Goal: Task Accomplishment & Management: Complete application form

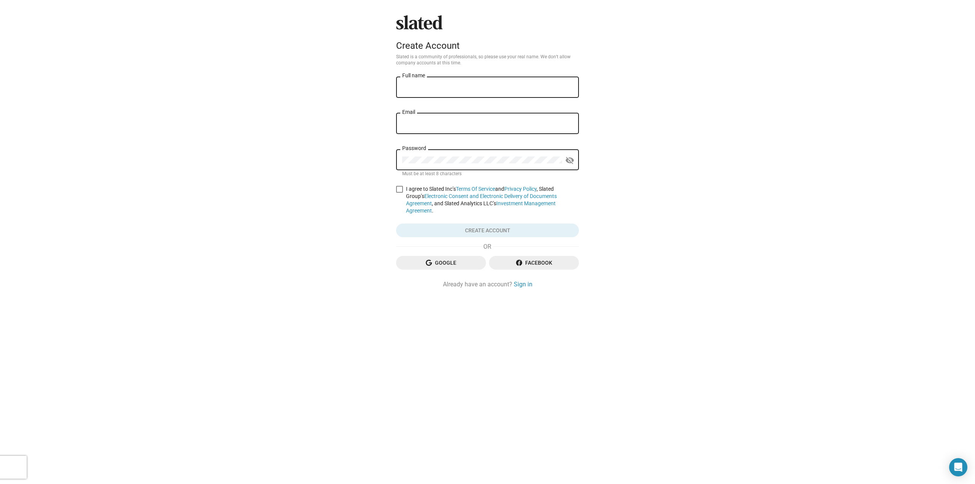
click at [449, 87] on input "Full name" at bounding box center [487, 87] width 171 height 7
type input "[PERSON_NAME]"
click at [443, 125] on input "Email" at bounding box center [487, 123] width 171 height 7
type input "[PERSON_NAME][EMAIL_ADDRESS][DOMAIN_NAME]"
click at [570, 161] on mat-icon "visibility_off" at bounding box center [569, 161] width 9 height 12
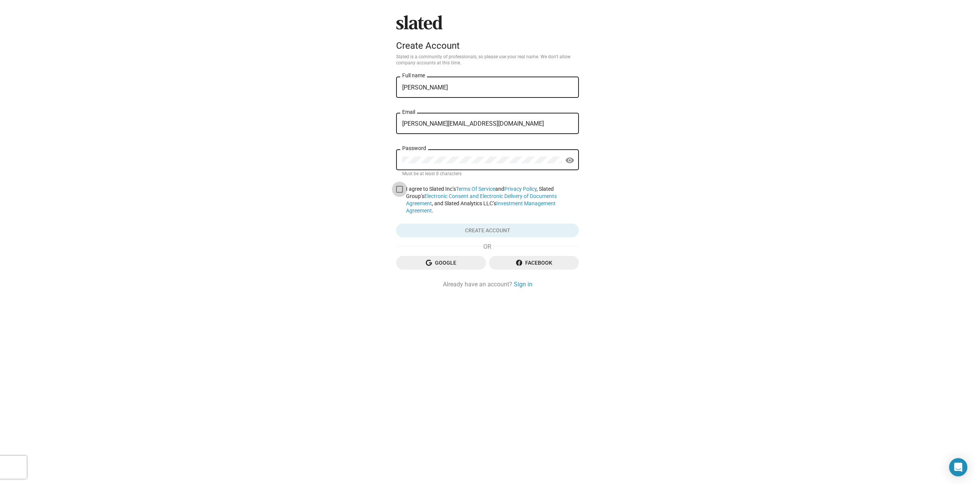
click at [396, 189] on span at bounding box center [399, 189] width 7 height 7
click at [399, 193] on input "I agree to Slated Inc’s Terms Of Service and Privacy Policy , Slated Group’s El…" at bounding box center [399, 193] width 0 height 0
checkbox input "true"
click at [474, 228] on span "Create account" at bounding box center [487, 230] width 171 height 14
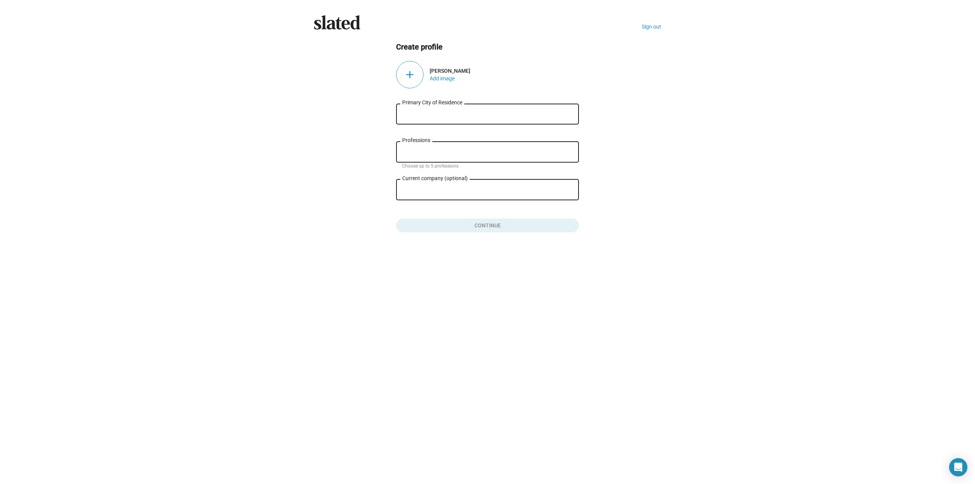
click at [429, 115] on input "Primary City of Residence" at bounding box center [487, 114] width 171 height 7
click at [437, 80] on button "Add image" at bounding box center [441, 78] width 25 height 6
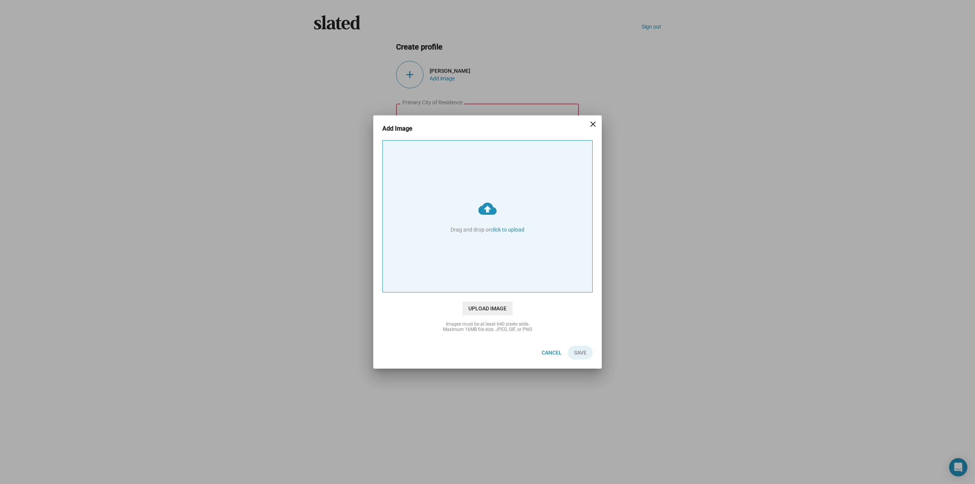
type input "C:\fakepath\ClarkHeadShot1.jpg"
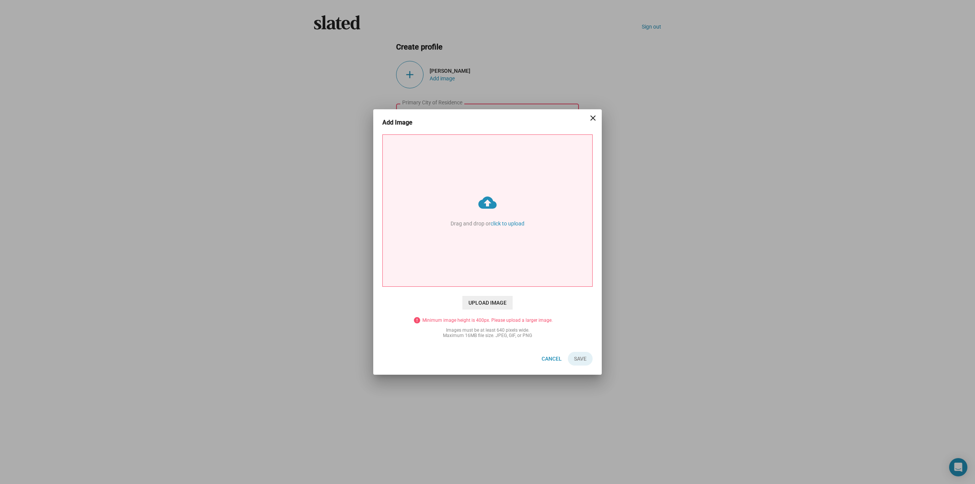
type input "C:\fakepath\ClarkandPhoenixandMadison.jpg"
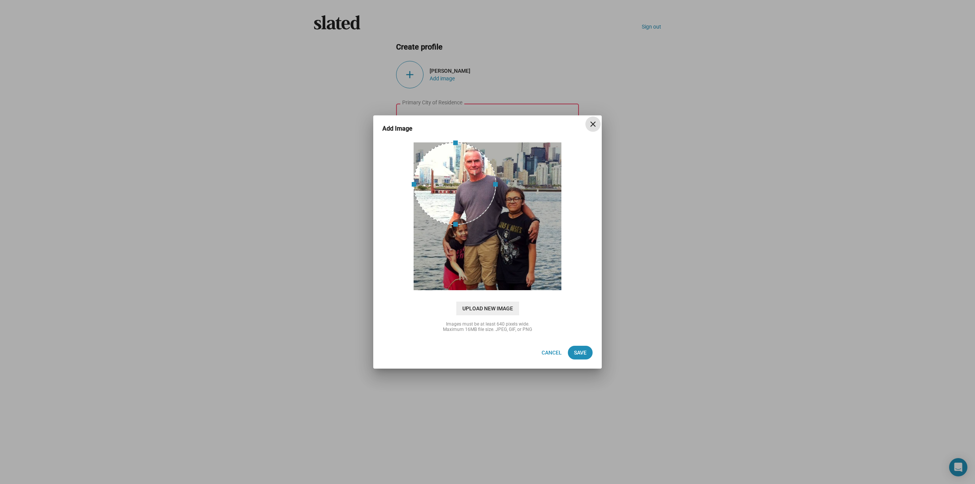
drag, startPoint x: 488, startPoint y: 291, endPoint x: 487, endPoint y: 225, distance: 65.5
click at [487, 225] on span at bounding box center [454, 225] width 75 height 8
drag, startPoint x: 461, startPoint y: 194, endPoint x: 480, endPoint y: 184, distance: 21.5
click at [480, 184] on div at bounding box center [474, 183] width 83 height 83
drag, startPoint x: 475, startPoint y: 223, endPoint x: 479, endPoint y: 197, distance: 27.0
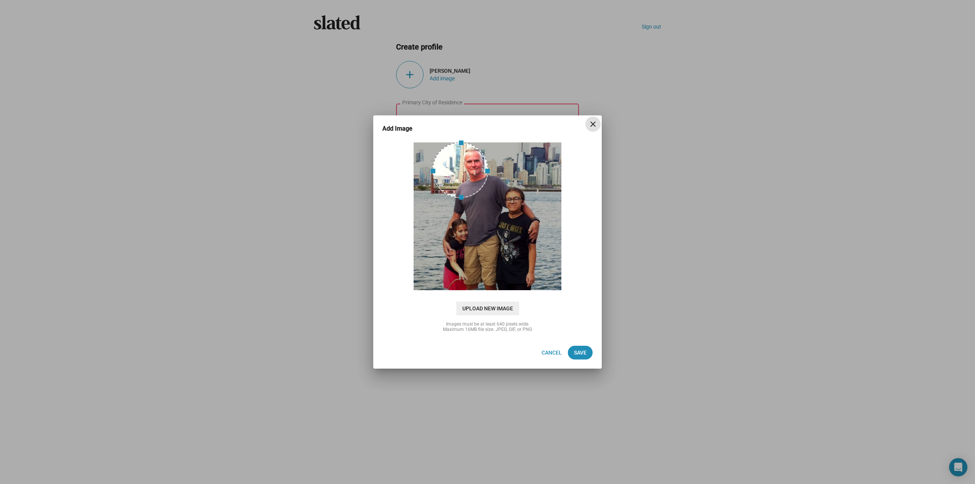
click at [479, 197] on span at bounding box center [460, 198] width 48 height 8
drag, startPoint x: 453, startPoint y: 179, endPoint x: 463, endPoint y: 174, distance: 10.9
click at [463, 174] on div at bounding box center [475, 170] width 56 height 56
click at [586, 356] on span "Save" at bounding box center [580, 353] width 13 height 14
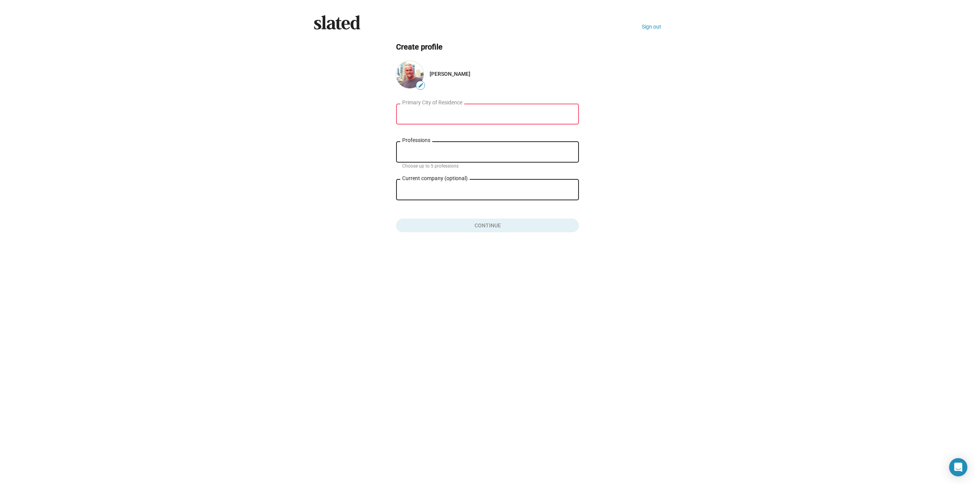
click at [453, 108] on div "Primary City of Residence" at bounding box center [487, 113] width 171 height 22
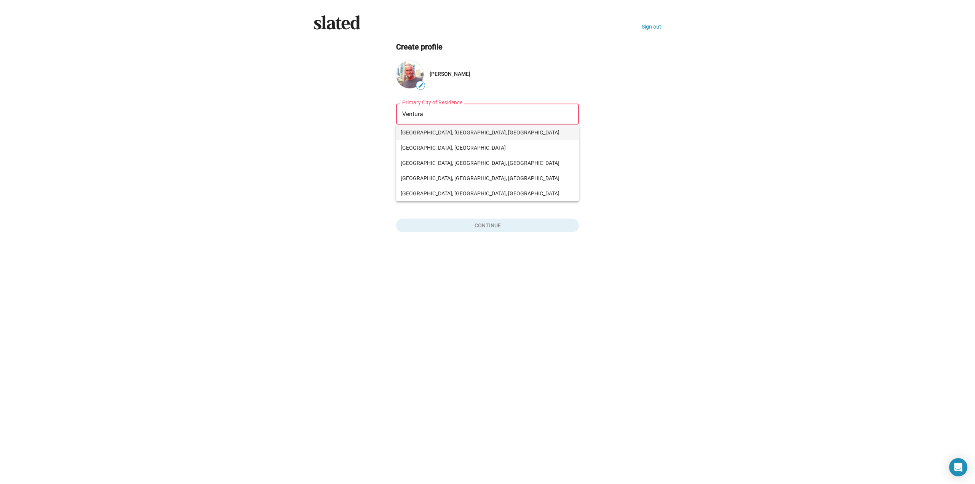
click at [431, 131] on span "[GEOGRAPHIC_DATA], [GEOGRAPHIC_DATA], [GEOGRAPHIC_DATA]" at bounding box center [488, 132] width 174 height 15
type input "[GEOGRAPHIC_DATA], [GEOGRAPHIC_DATA], [GEOGRAPHIC_DATA]"
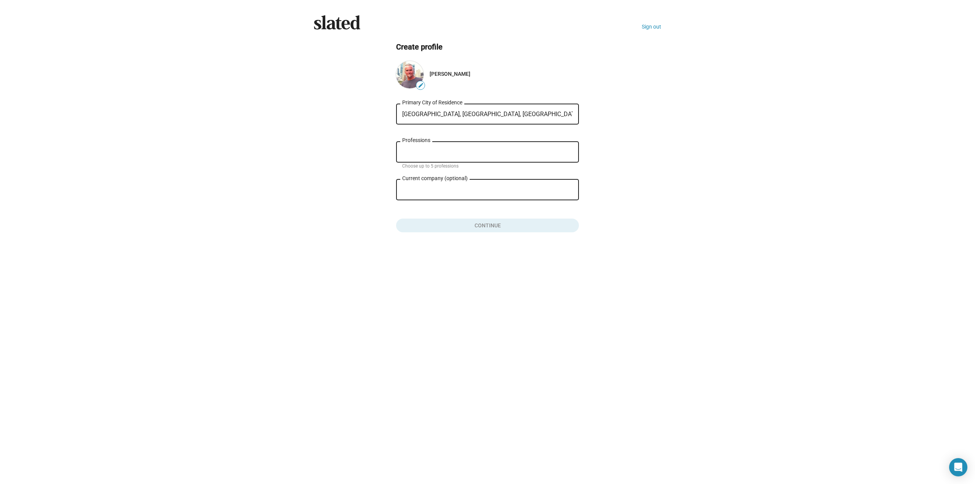
click at [431, 153] on input "Professions" at bounding box center [489, 152] width 171 height 7
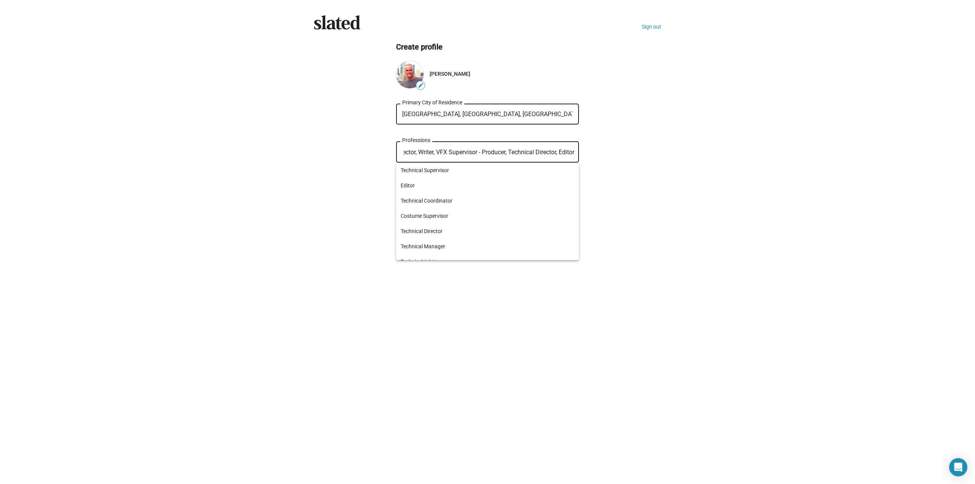
scroll to position [0, 14]
drag, startPoint x: 413, startPoint y: 149, endPoint x: 576, endPoint y: 157, distance: 163.2
click at [576, 157] on div "Director, Writer, VFX Supervisor - Producer, Technical Director, Editor Profess…" at bounding box center [487, 151] width 183 height 22
type input "Director"
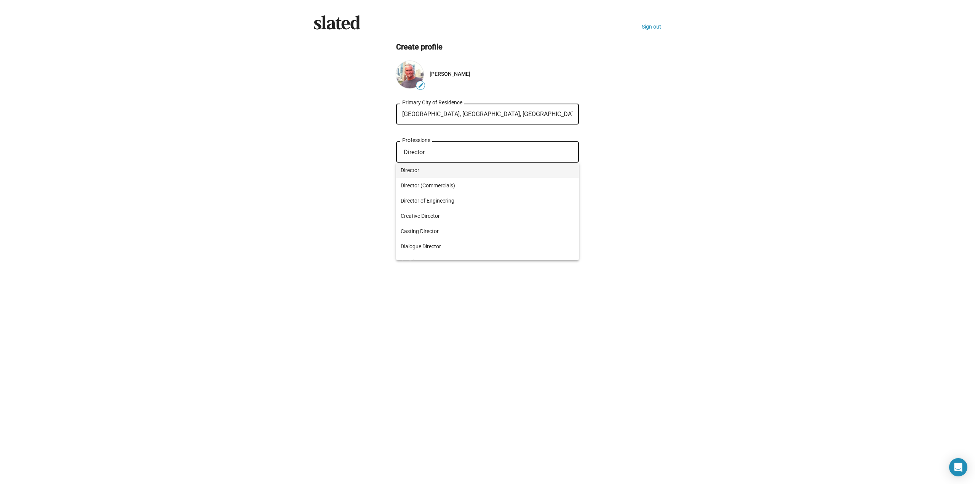
click at [414, 166] on span "Director" at bounding box center [488, 170] width 174 height 15
type input "Writer"
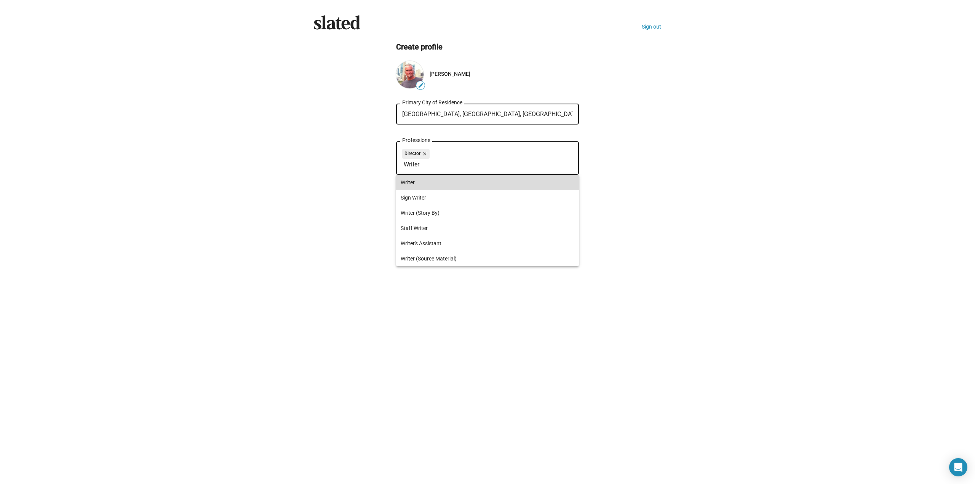
click at [404, 182] on span "Writer" at bounding box center [488, 182] width 174 height 15
type input "editor"
click at [404, 182] on span "Editor" at bounding box center [488, 182] width 174 height 15
type input "technical"
click at [422, 224] on span "Technical Director" at bounding box center [488, 227] width 174 height 15
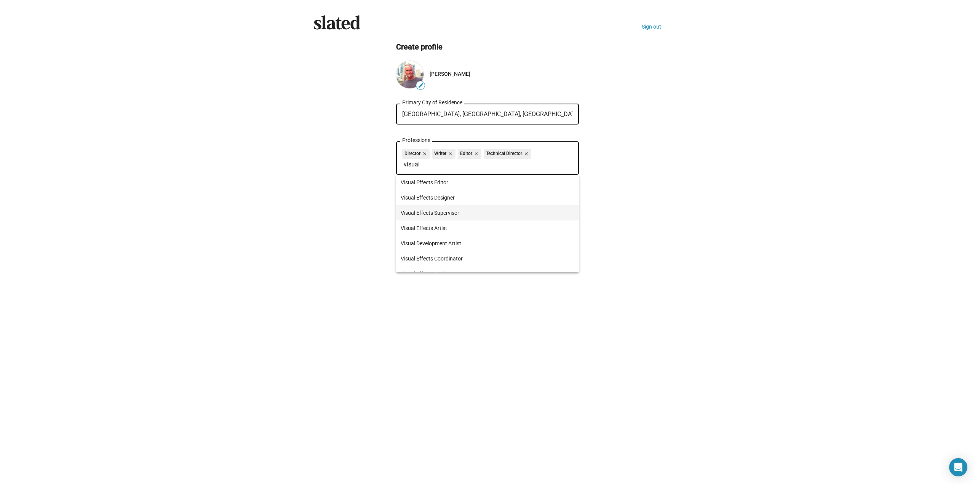
type input "visual"
click at [423, 216] on span "Visual Effects Supervisor" at bounding box center [488, 212] width 174 height 15
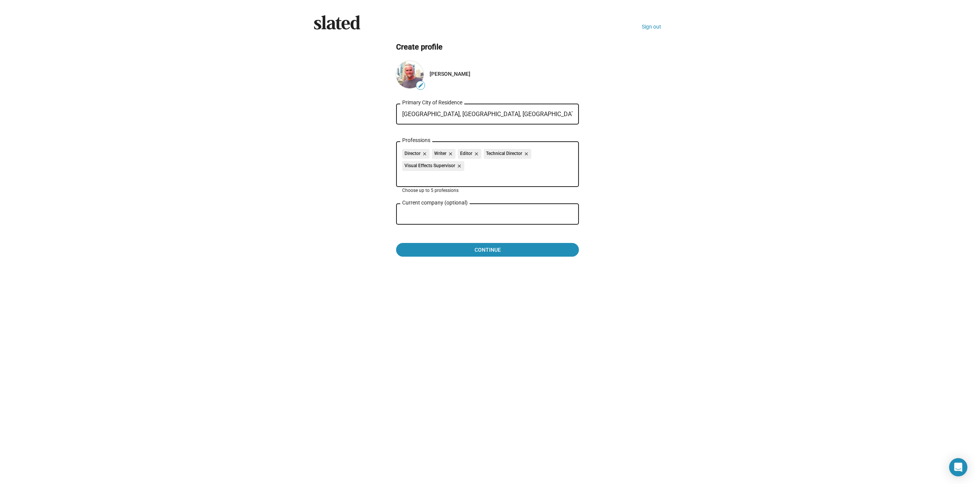
click at [423, 216] on input "Current company (optional)" at bounding box center [482, 214] width 160 height 7
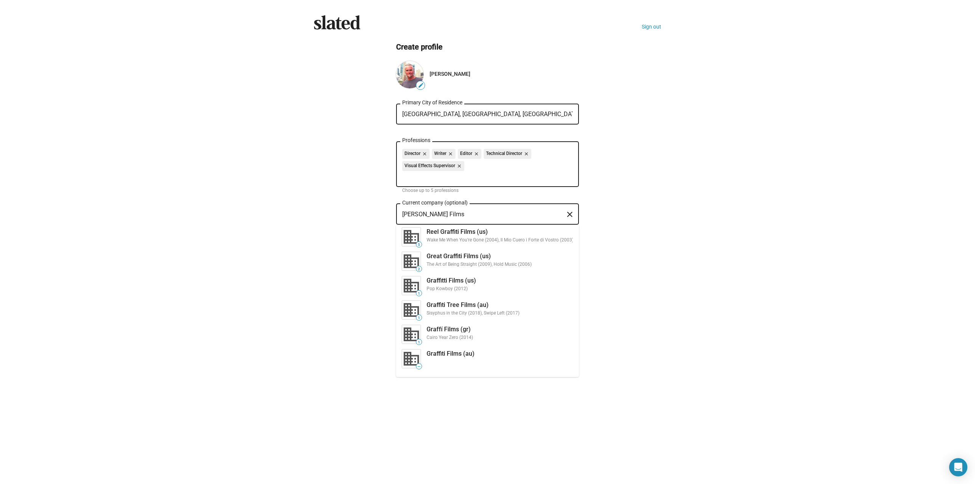
type input "[PERSON_NAME] Films"
click at [620, 228] on ng-component "Create profile edit [PERSON_NAME] [PERSON_NAME], [GEOGRAPHIC_DATA], [DEMOGRAPHI…" at bounding box center [487, 190] width 347 height 296
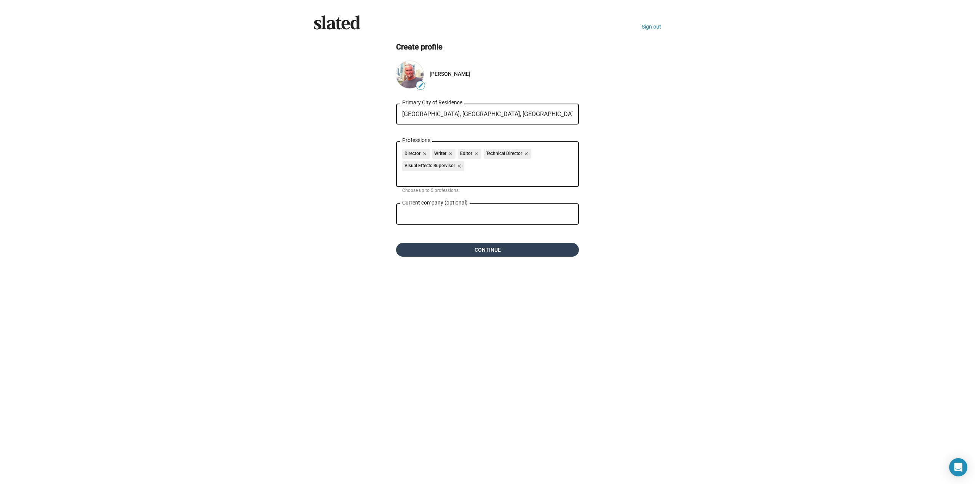
click at [470, 247] on span "Continue" at bounding box center [487, 250] width 171 height 14
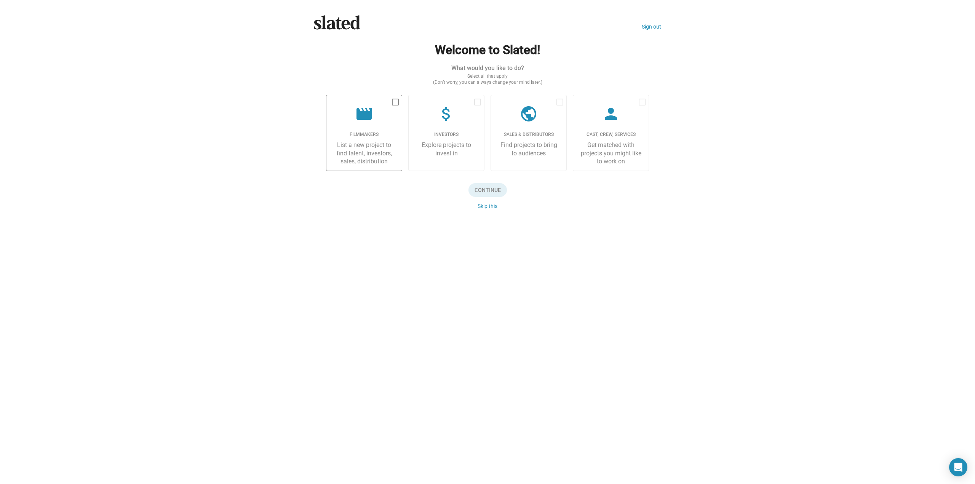
click at [395, 100] on span at bounding box center [395, 102] width 7 height 7
click at [395, 105] on input "checkbox" at bounding box center [395, 105] width 0 height 0
checkbox input "true"
click at [492, 190] on span "Continue" at bounding box center [487, 190] width 38 height 14
